Goal: Information Seeking & Learning: Learn about a topic

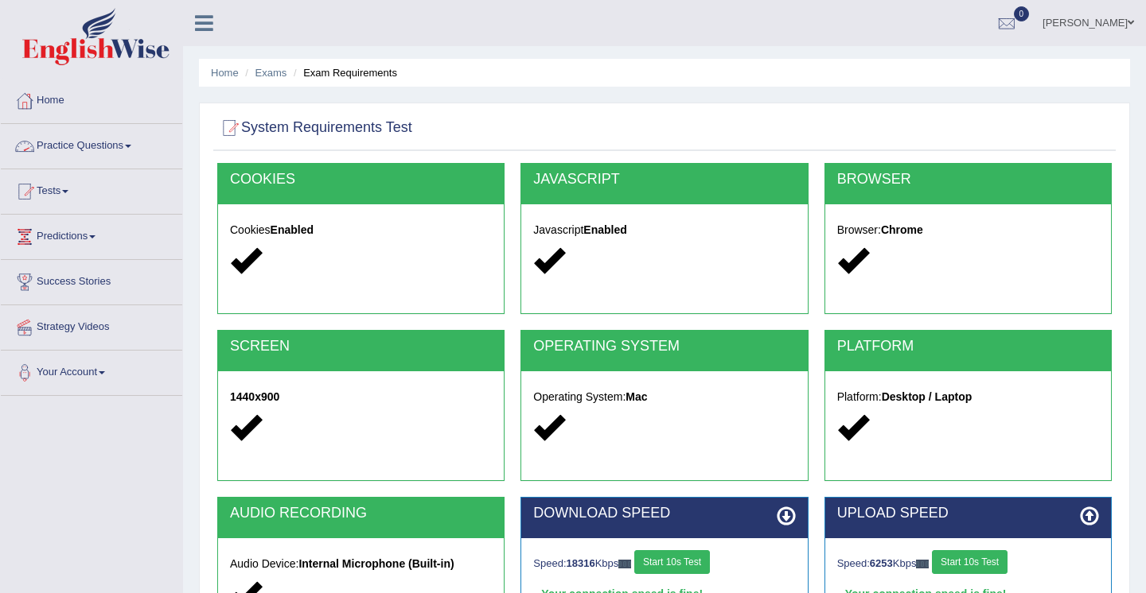
click at [72, 147] on link "Practice Questions" at bounding box center [91, 144] width 181 height 40
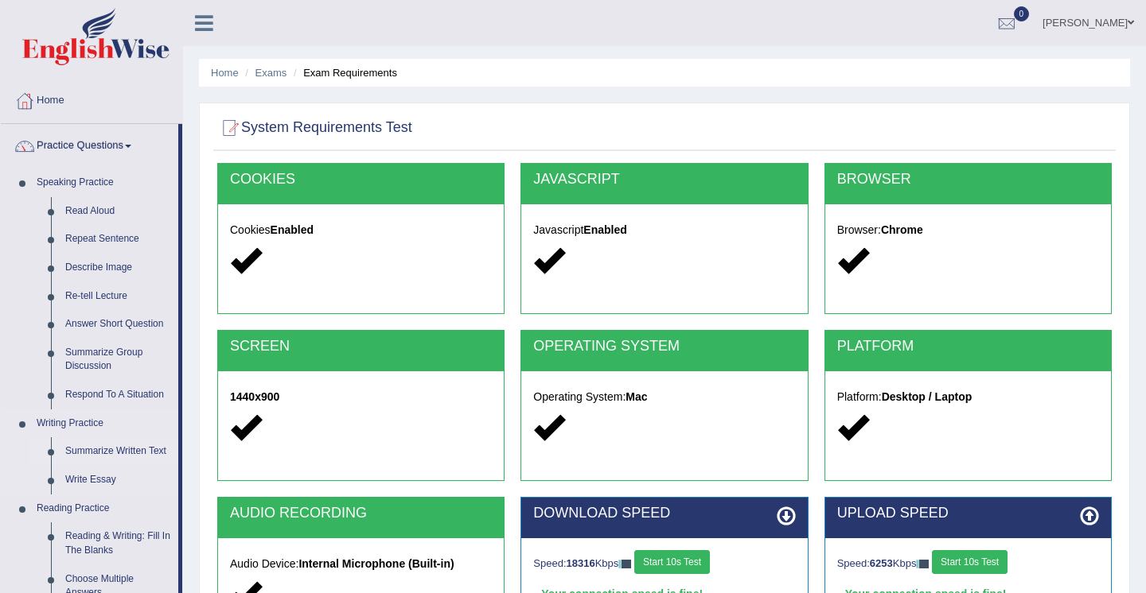
click at [78, 446] on link "Summarize Written Text" at bounding box center [118, 452] width 120 height 29
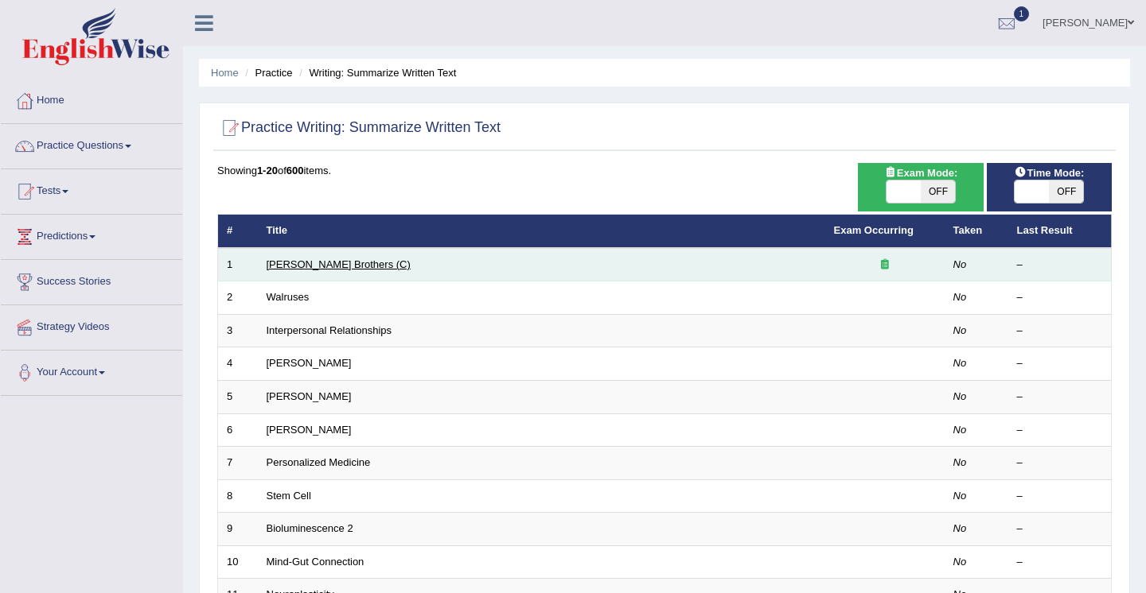
click at [291, 263] on link "Wright Brothers (C)" at bounding box center [339, 265] width 144 height 12
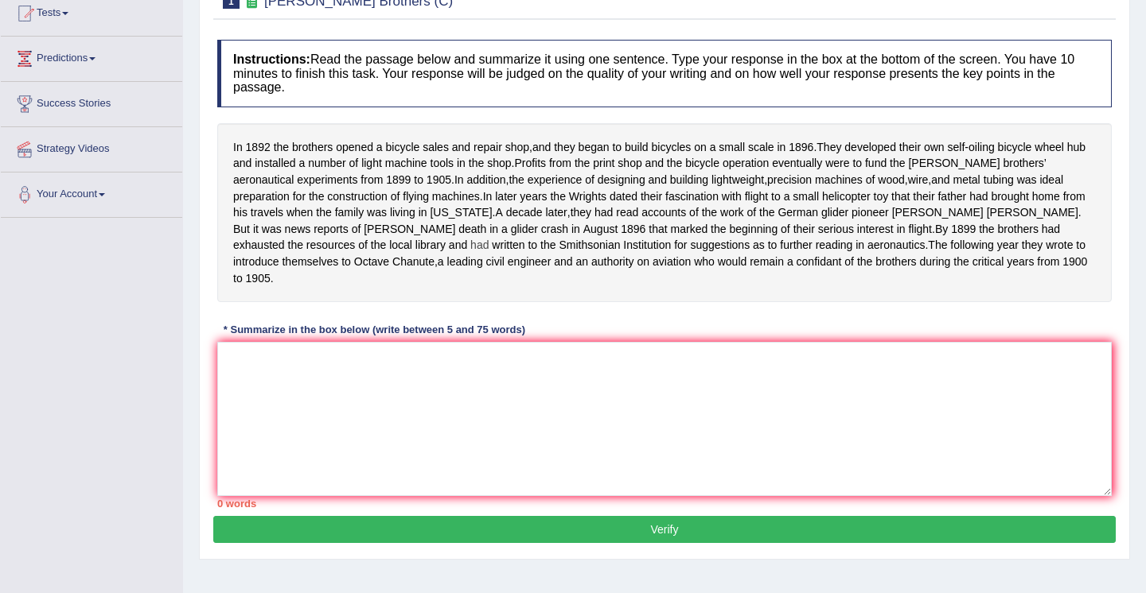
scroll to position [146, 0]
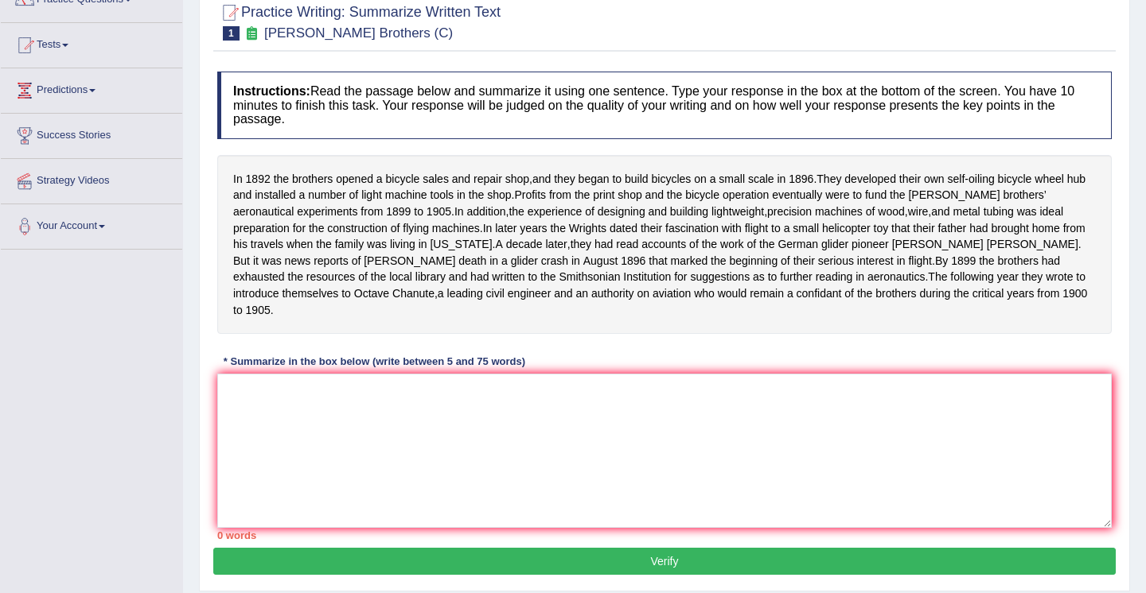
click at [620, 572] on button "Verify" at bounding box center [664, 561] width 902 height 27
click at [237, 403] on textarea at bounding box center [664, 451] width 894 height 154
type textarea "i"
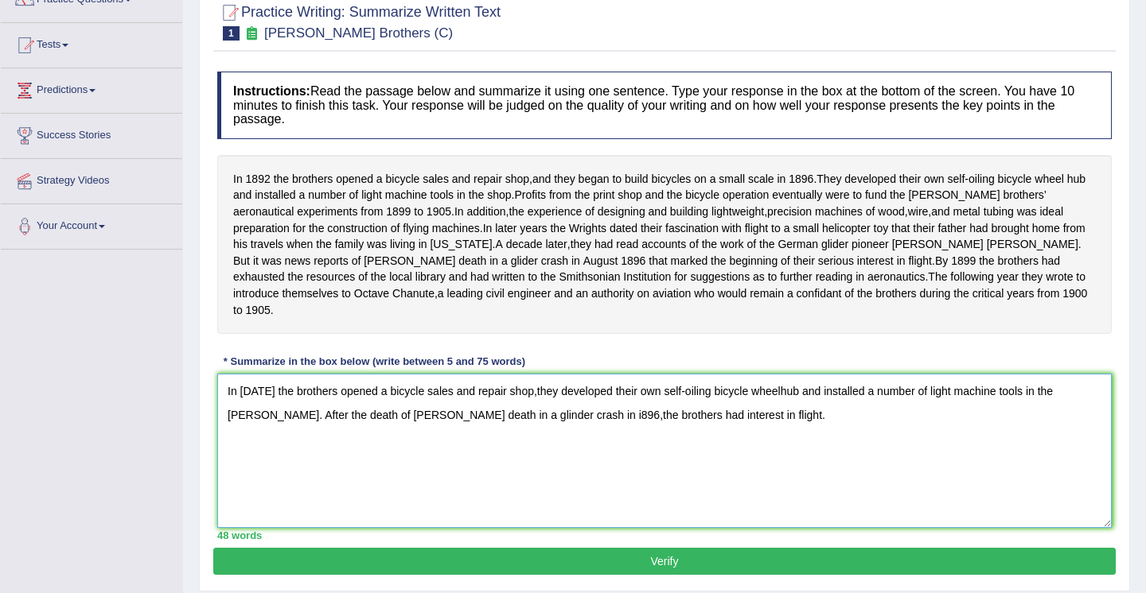
click at [557, 399] on textarea "In 1892 the brothers opened a bicycle sales and repair shop,they developed thei…" at bounding box center [664, 451] width 894 height 154
click at [699, 426] on textarea "In 1892 the brothers opened a bicycle sales and repair shop,they developed thei…" at bounding box center [664, 451] width 894 height 154
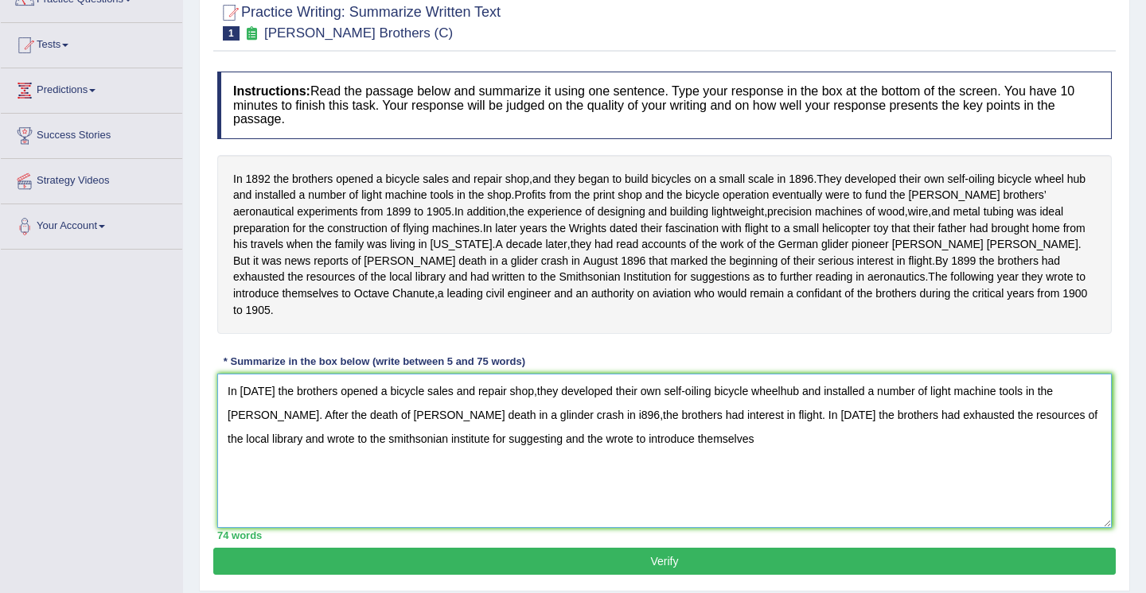
type textarea "In 1892 the brothers opened a bicycle sales and repair shop,they developed thei…"
click at [579, 570] on button "Verify" at bounding box center [664, 561] width 902 height 27
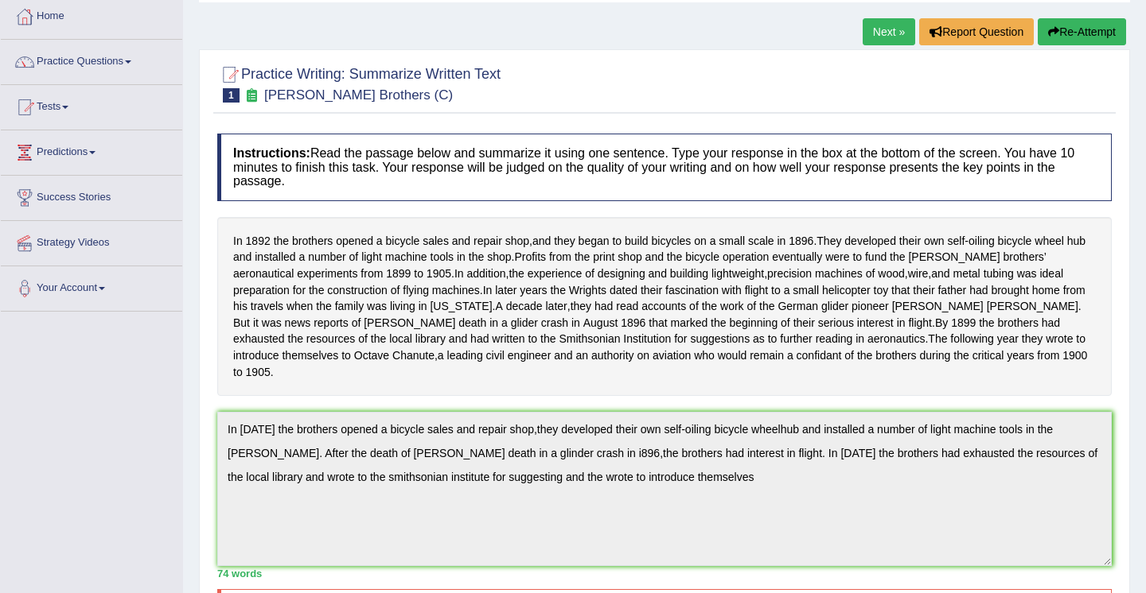
scroll to position [69, 0]
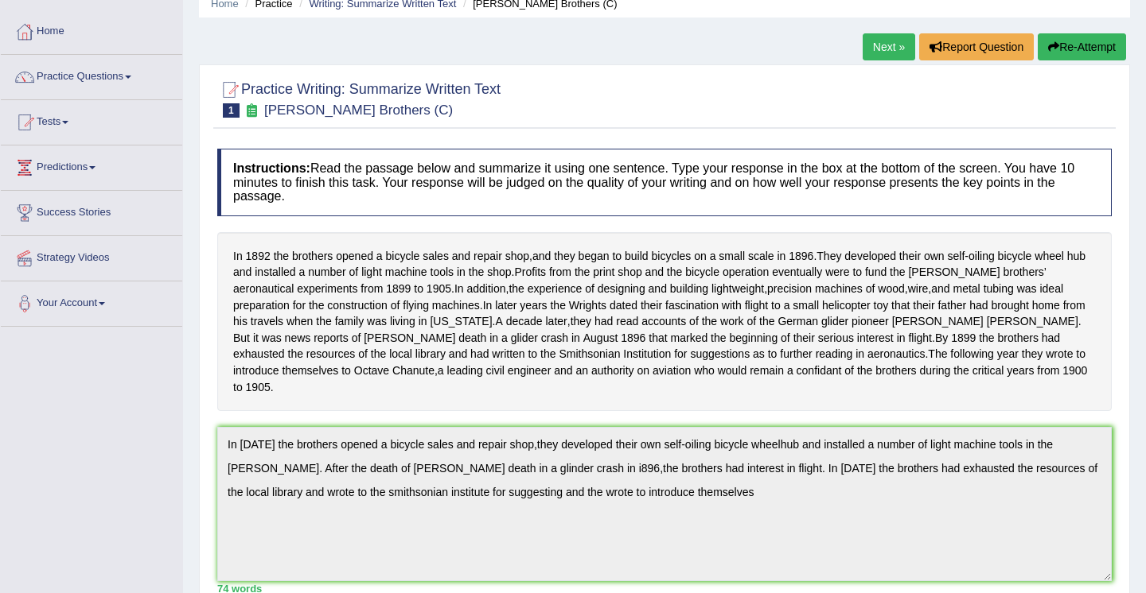
click at [897, 515] on textarea "In 1892 the brothers opened a bicycle sales and repair shop,they developed thei…" at bounding box center [664, 504] width 894 height 154
click at [1059, 48] on button "Re-Attempt" at bounding box center [1081, 46] width 88 height 27
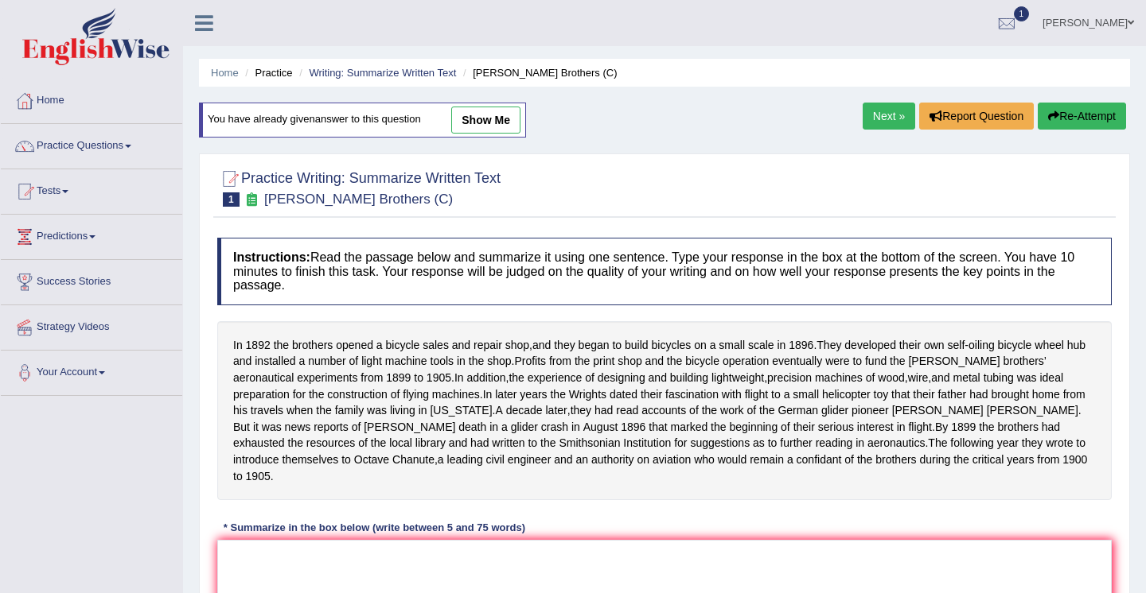
scroll to position [69, 0]
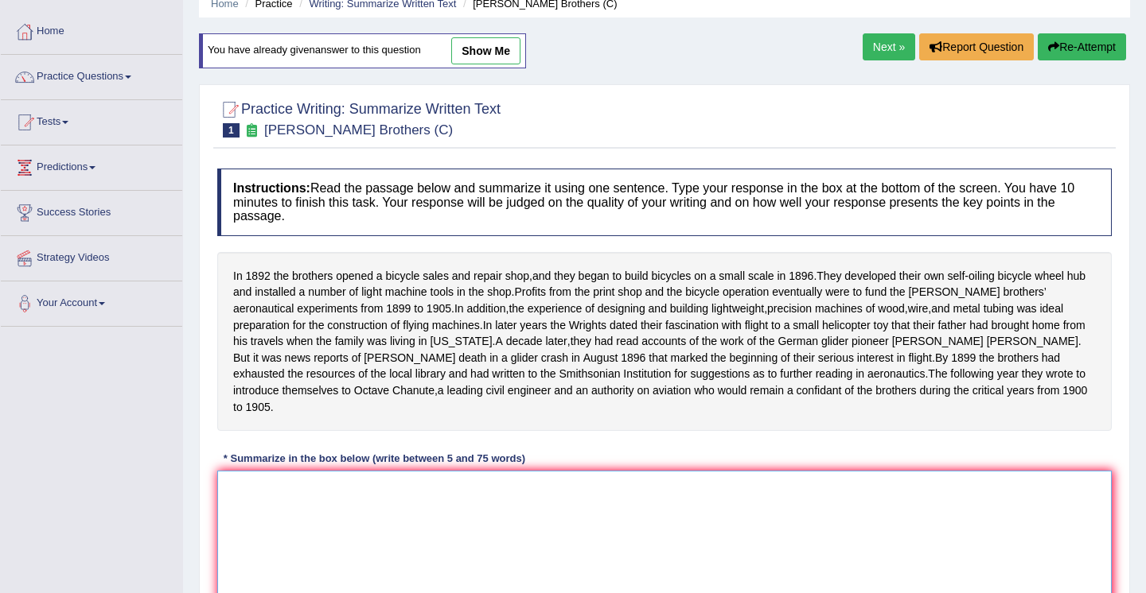
click at [285, 513] on textarea at bounding box center [664, 548] width 894 height 154
type textarea "The iventors"
click at [1050, 53] on button "Re-Attempt" at bounding box center [1081, 46] width 88 height 27
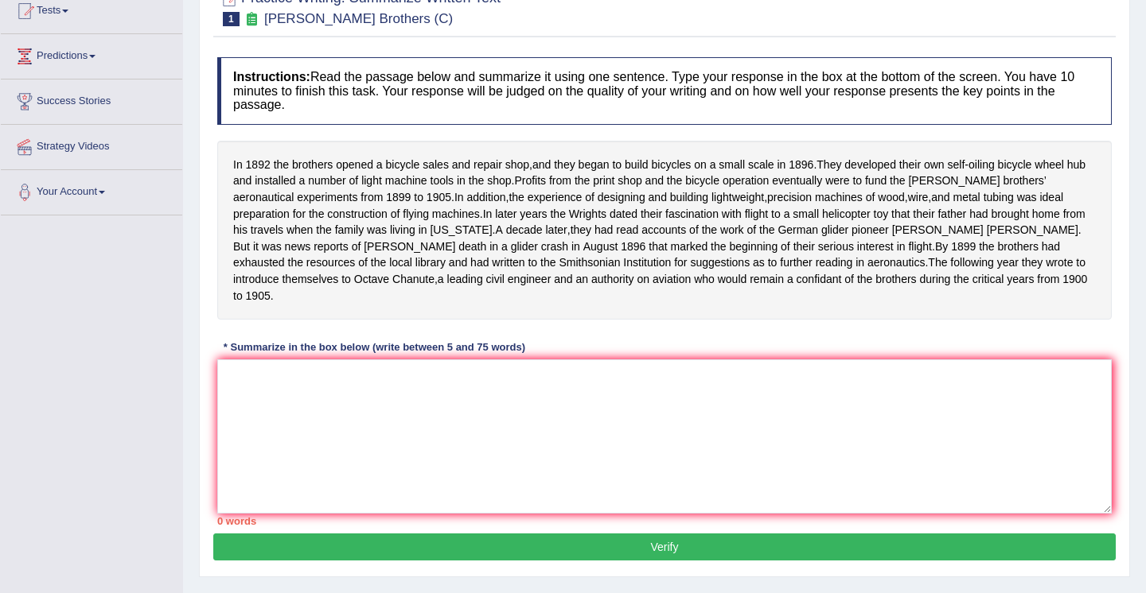
scroll to position [196, 0]
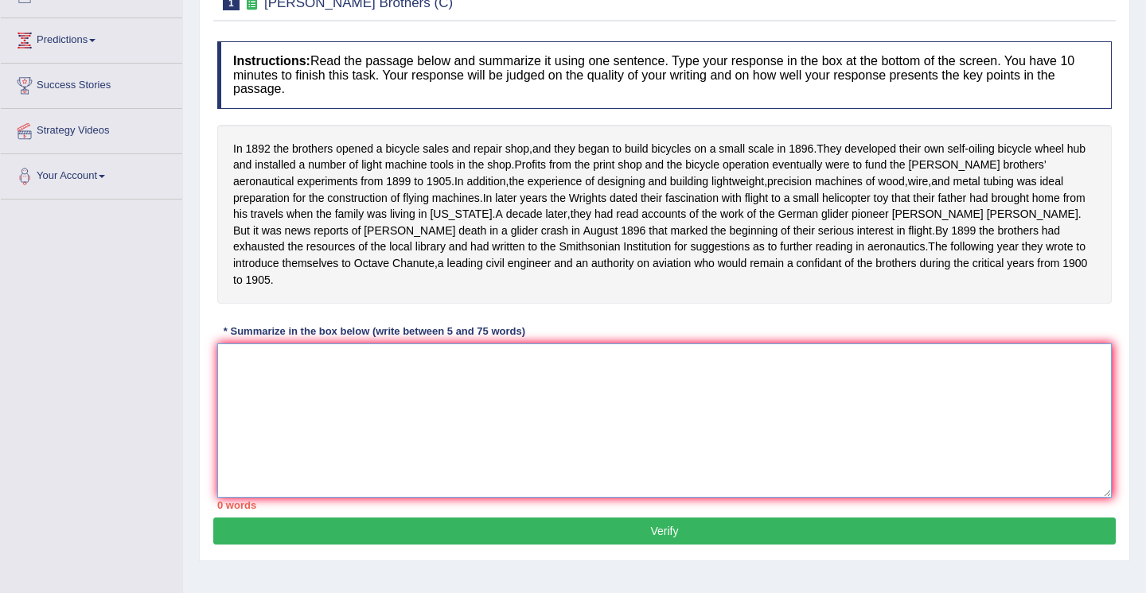
click at [237, 379] on textarea at bounding box center [664, 421] width 894 height 154
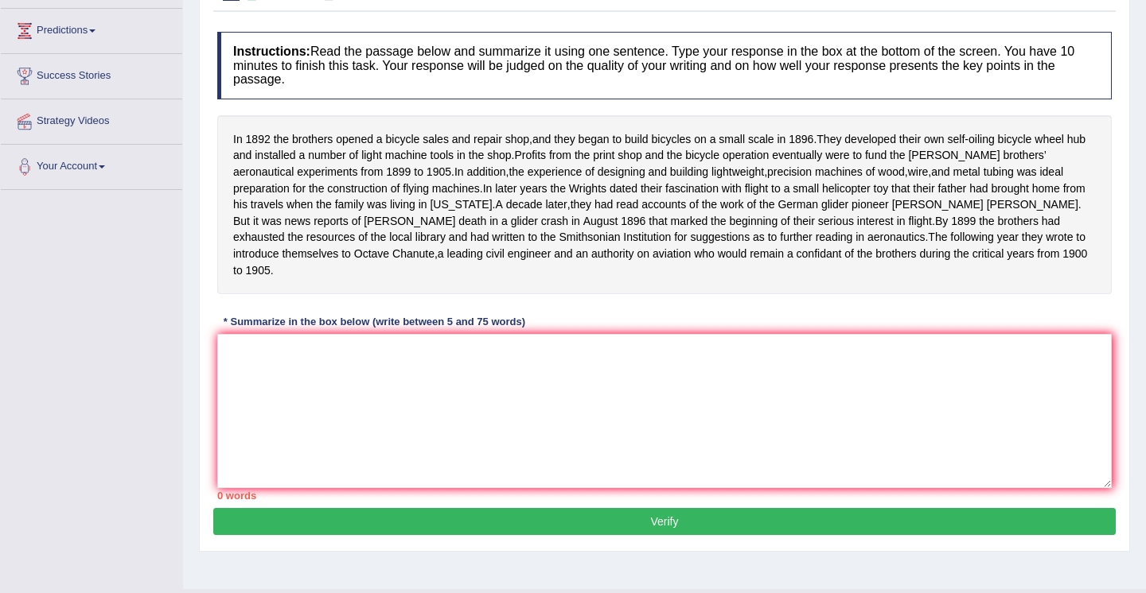
click at [430, 278] on div "In 1892 the brothers opened a bicycle sales and repair shop , and they began to…" at bounding box center [664, 204] width 894 height 179
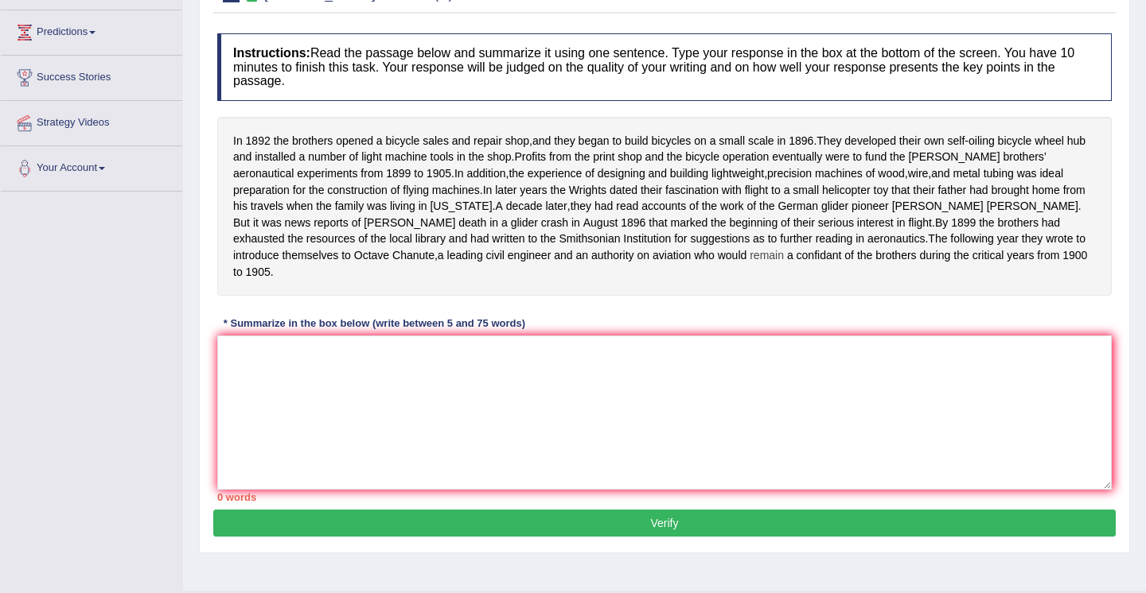
scroll to position [204, 0]
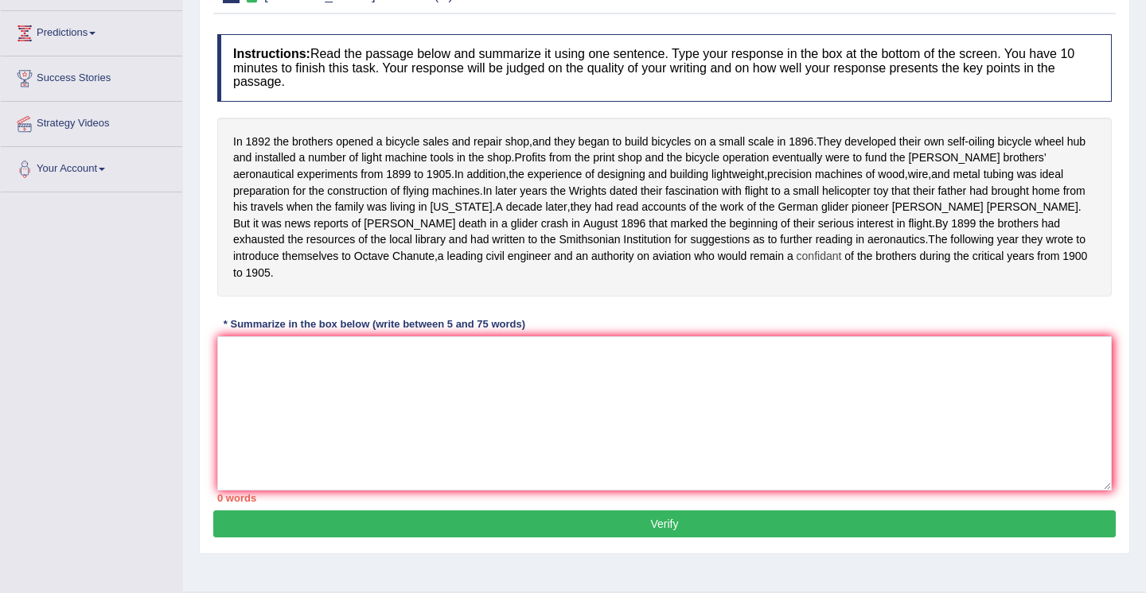
click at [796, 265] on span "confidant" at bounding box center [818, 256] width 45 height 17
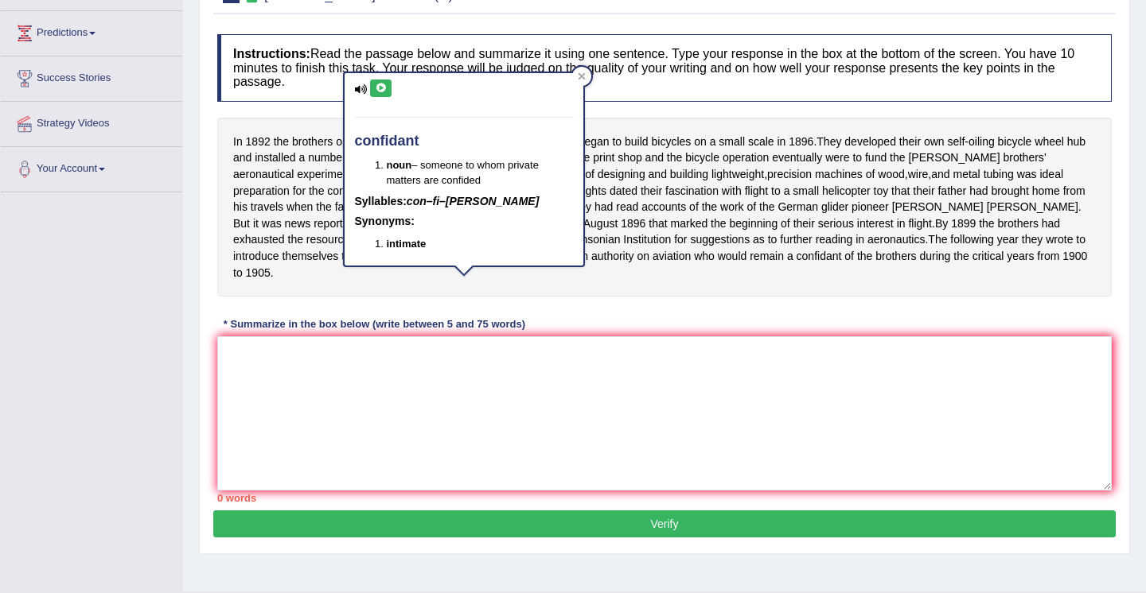
click at [600, 321] on div "Instructions: Read the passage below and summarize it using one sentence. Type …" at bounding box center [664, 268] width 902 height 484
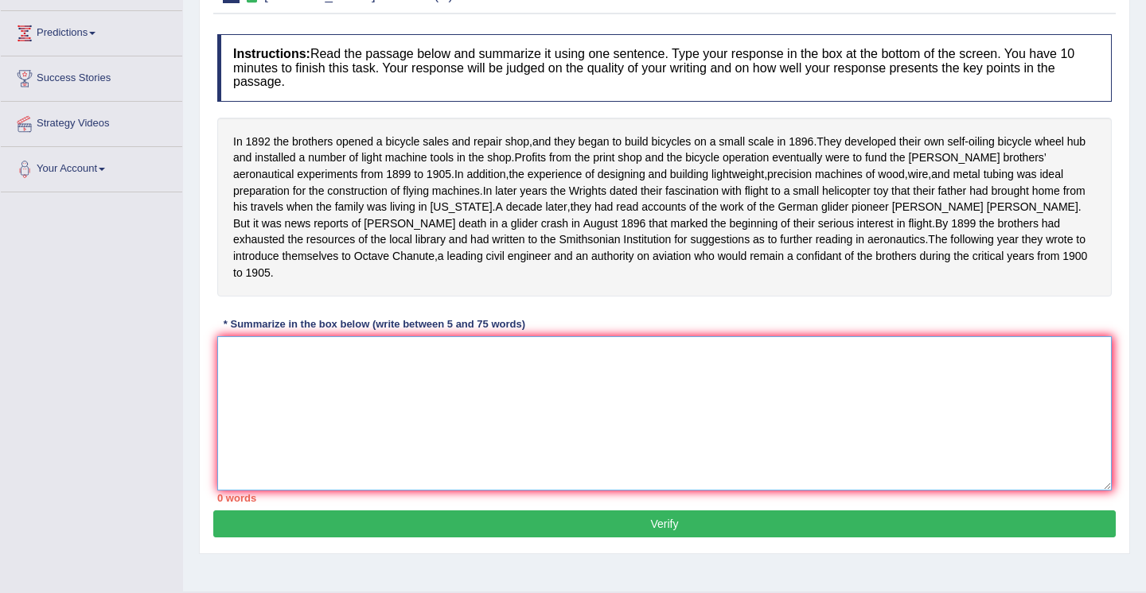
click at [482, 348] on textarea at bounding box center [664, 414] width 894 height 154
click at [489, 348] on textarea at bounding box center [664, 414] width 894 height 154
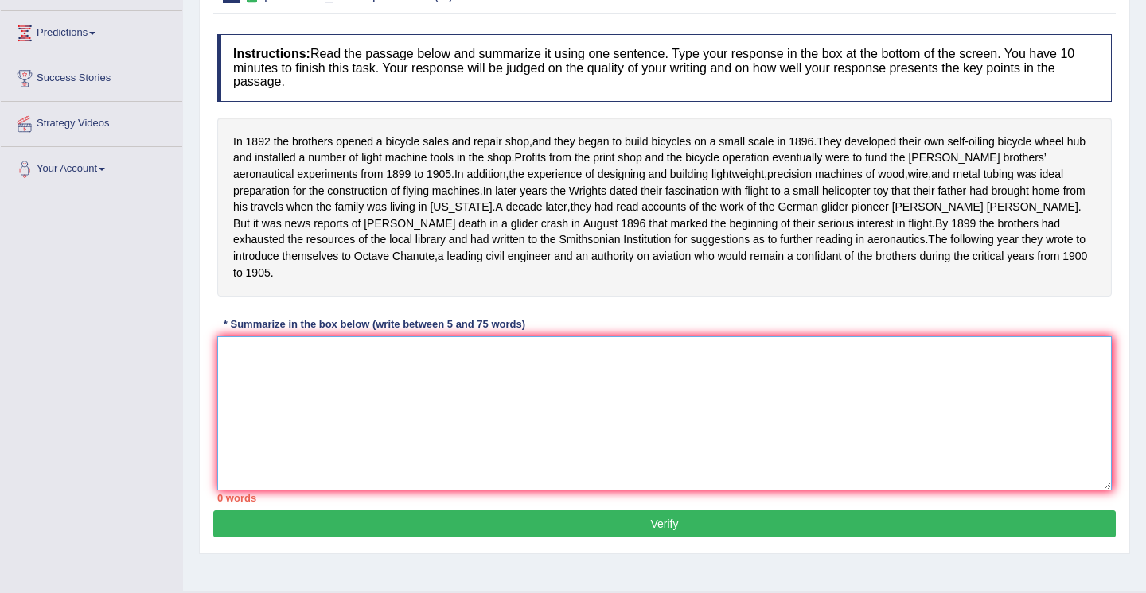
click at [489, 348] on textarea at bounding box center [664, 414] width 894 height 154
click at [489, 332] on div "* Summarize in the box below (write between 5 and 75 words)" at bounding box center [374, 324] width 314 height 15
click at [488, 348] on textarea at bounding box center [664, 414] width 894 height 154
click at [495, 325] on div "Instructions: Read the passage below and summarize it using one sentence. Type …" at bounding box center [664, 268] width 902 height 484
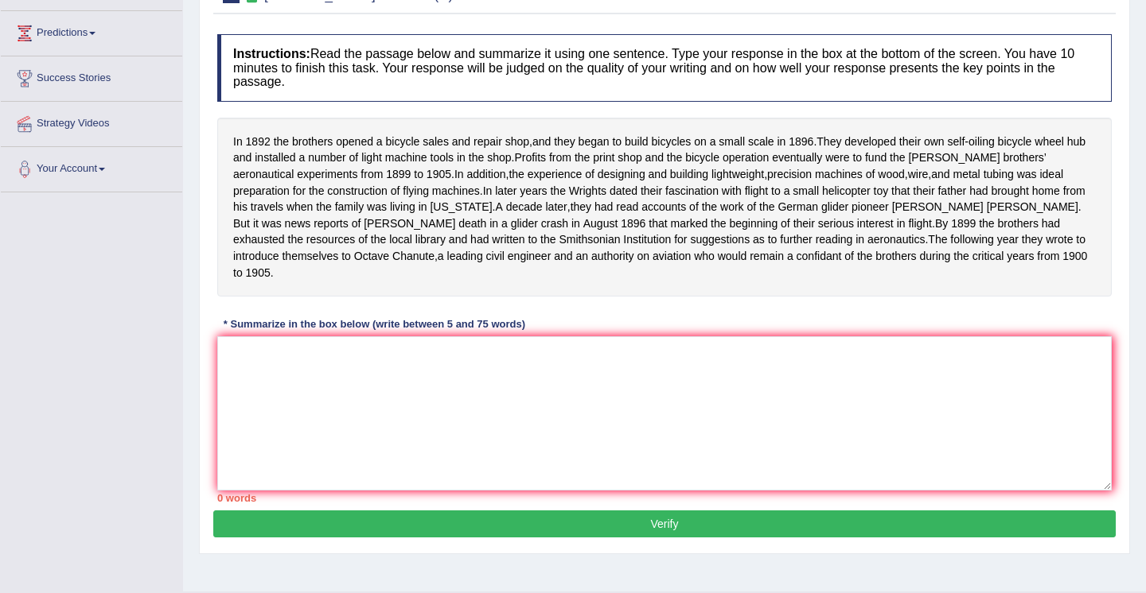
click at [492, 332] on div "* Summarize in the box below (write between 5 and 75 words)" at bounding box center [374, 324] width 314 height 15
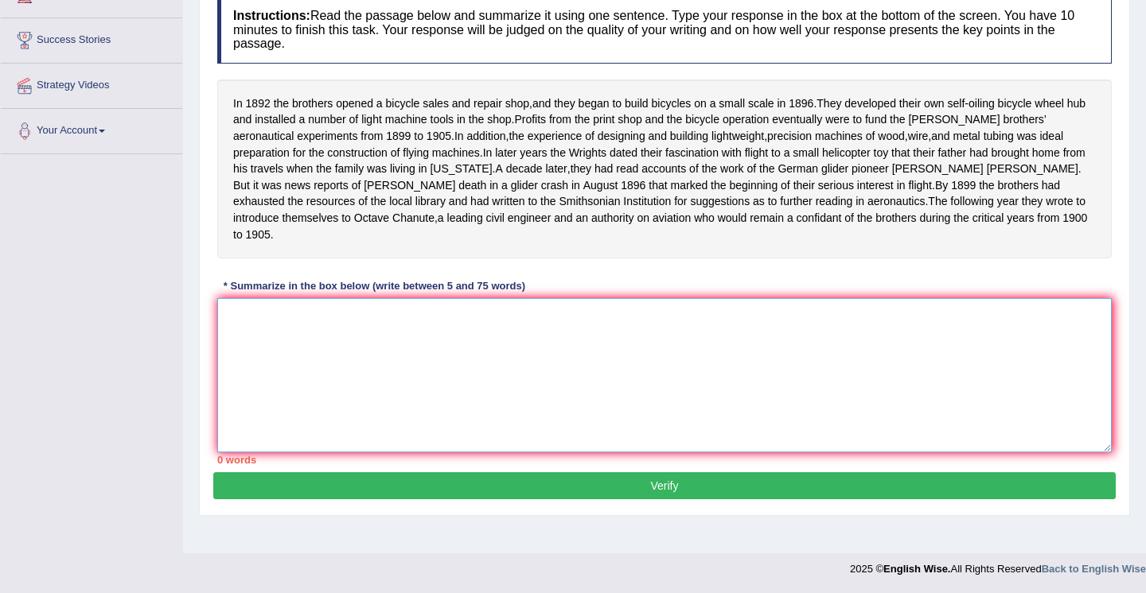
click at [233, 331] on textarea at bounding box center [664, 375] width 894 height 154
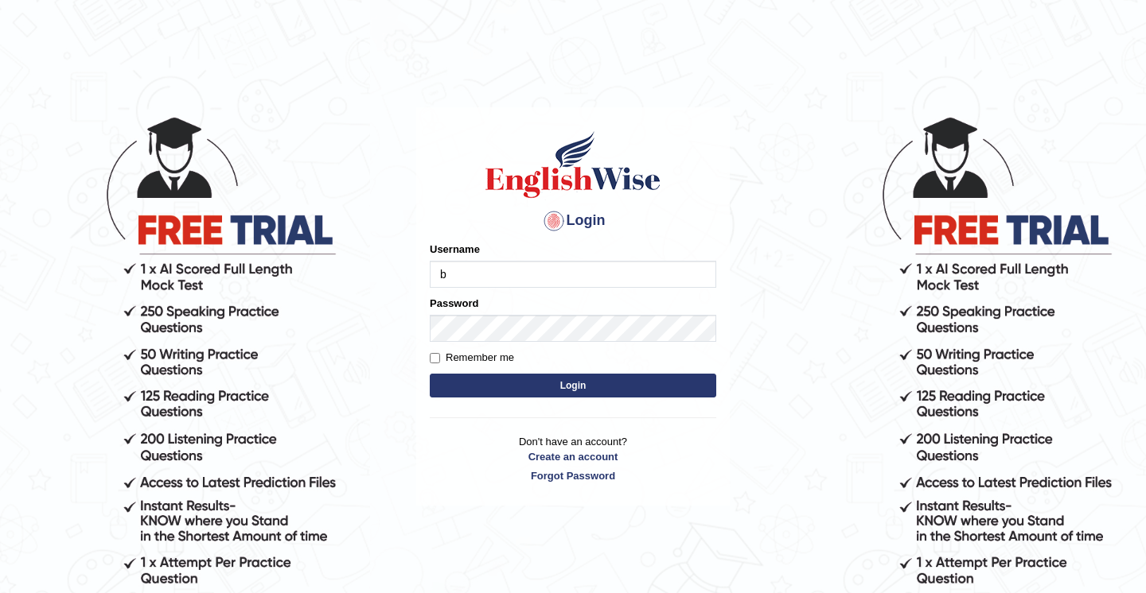
type input "Babsterro"
click at [571, 388] on button "Login" at bounding box center [573, 386] width 286 height 24
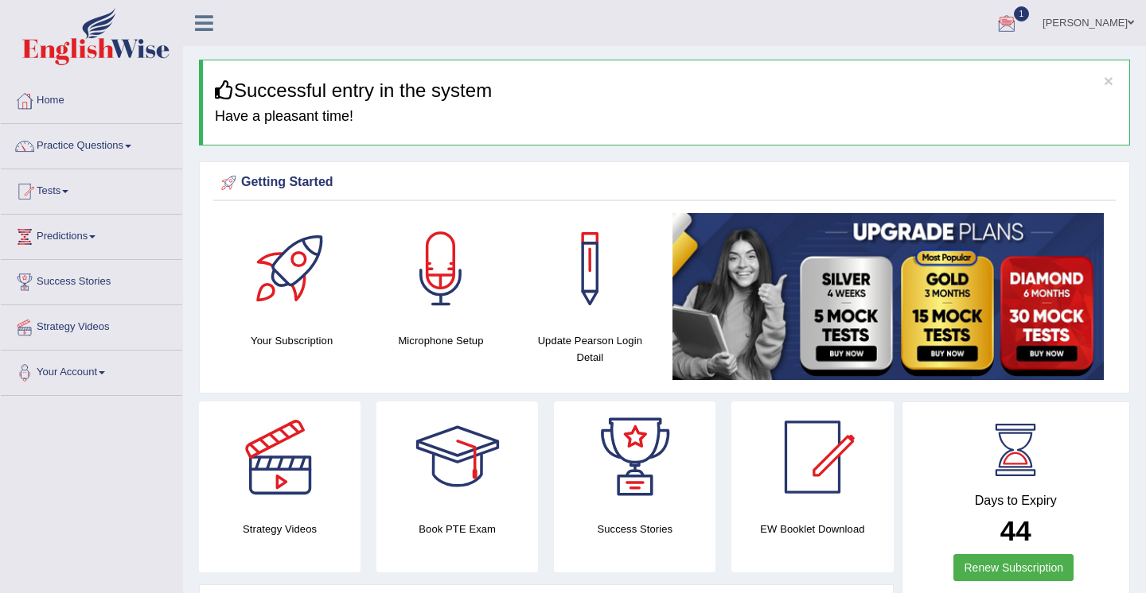
click at [994, 19] on div at bounding box center [1006, 24] width 24 height 24
click at [871, 79] on span "Exam evaluated" at bounding box center [911, 79] width 212 height 13
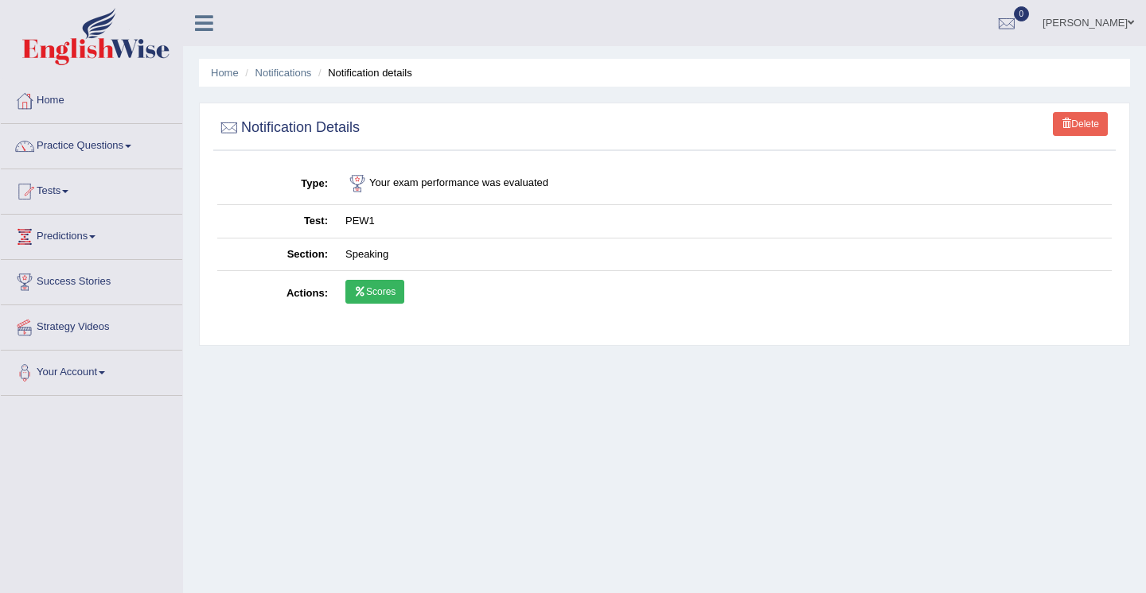
click at [369, 290] on link "Scores" at bounding box center [374, 292] width 59 height 24
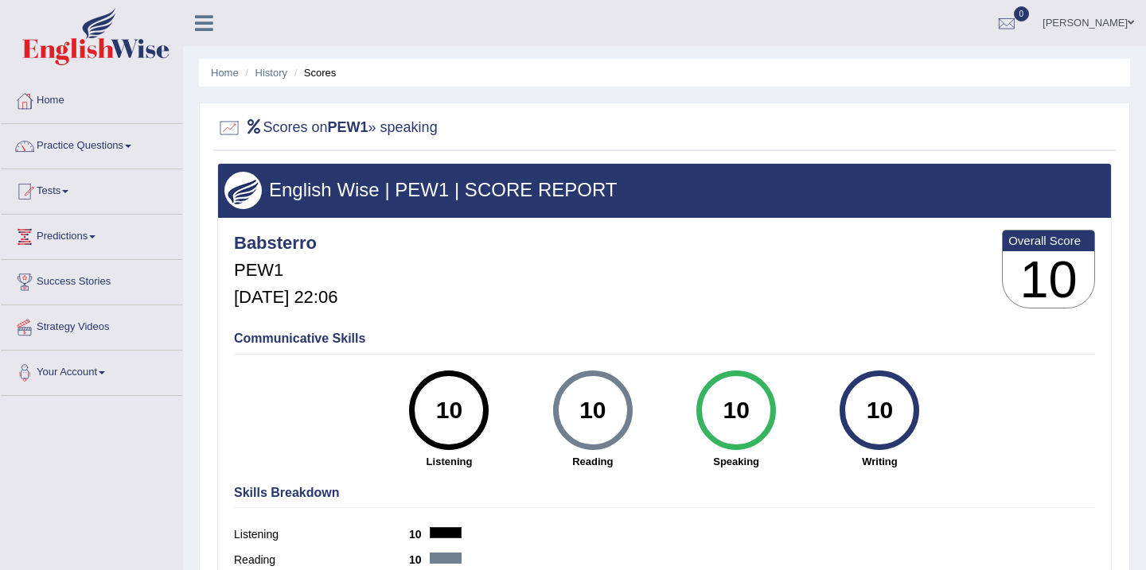
click at [62, 193] on link "Tests" at bounding box center [91, 189] width 181 height 40
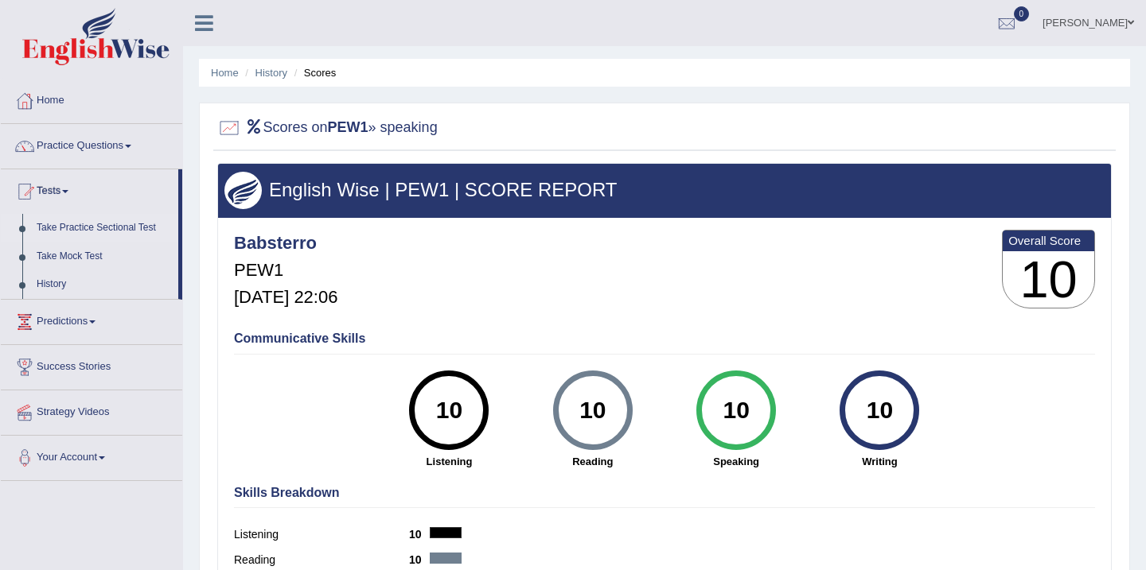
click at [75, 227] on link "Take Practice Sectional Test" at bounding box center [103, 228] width 149 height 29
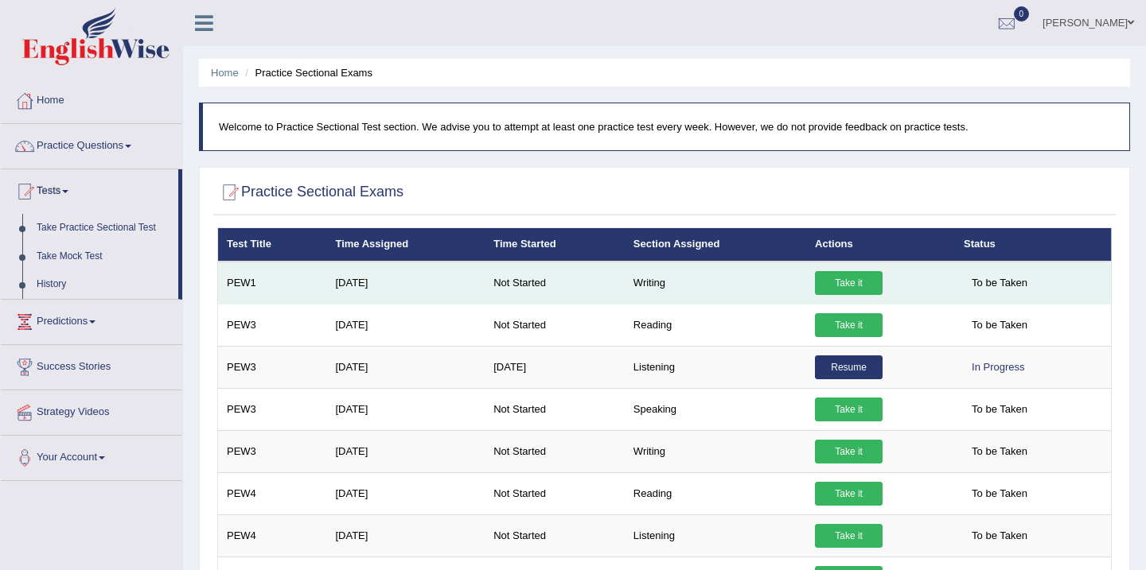
click at [846, 282] on link "Take it" at bounding box center [849, 283] width 68 height 24
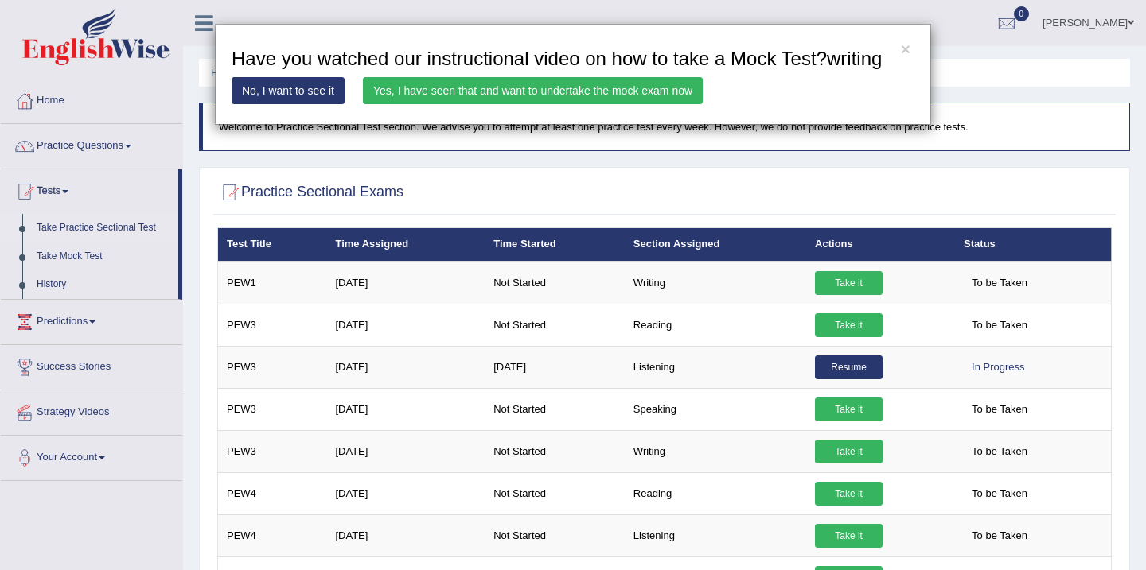
click at [432, 104] on link "Yes, I have seen that and want to undertake the mock exam now" at bounding box center [533, 90] width 340 height 27
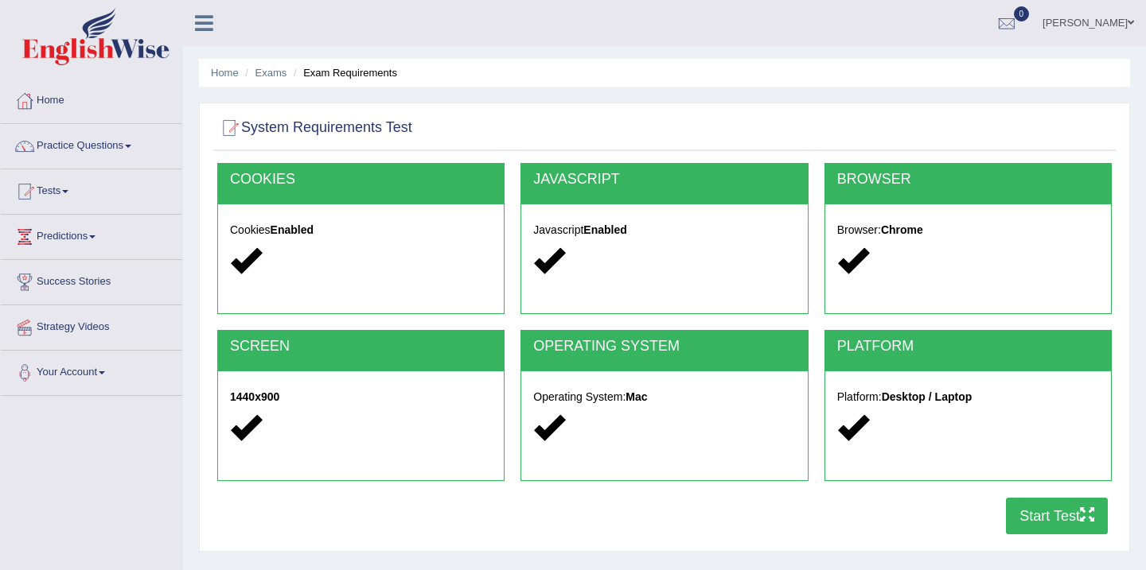
click at [1043, 520] on button "Start Test" at bounding box center [1057, 516] width 102 height 37
